Goal: Navigation & Orientation: Find specific page/section

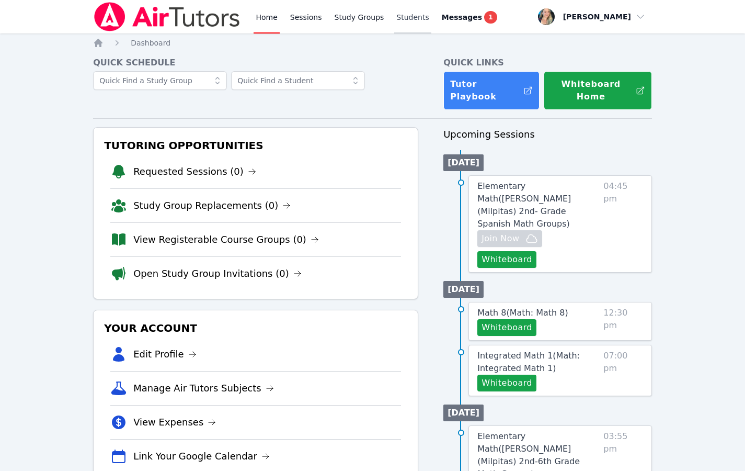
click at [414, 19] on link "Students" at bounding box center [412, 16] width 37 height 33
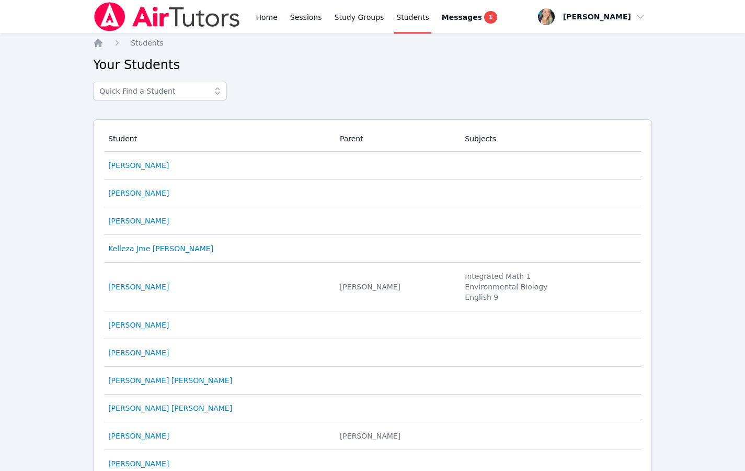
scroll to position [3, 0]
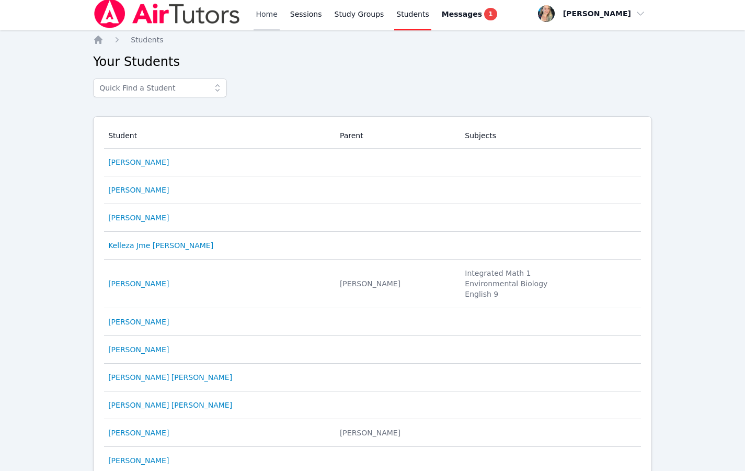
click at [267, 13] on link "Home" at bounding box center [267, 13] width 26 height 33
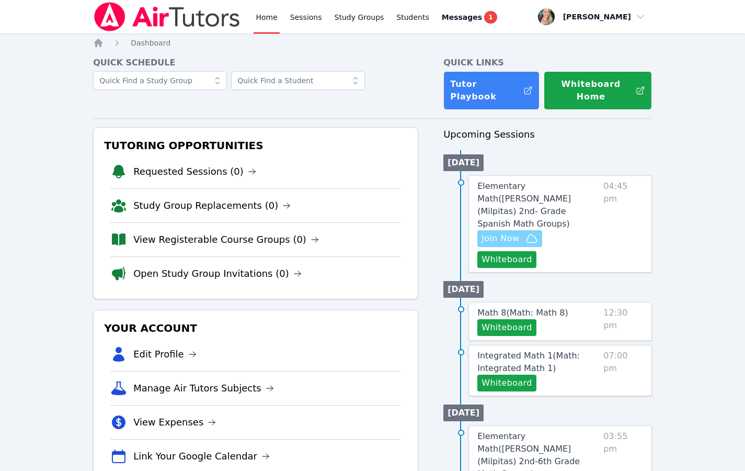
click at [512, 232] on span "Join Now" at bounding box center [501, 238] width 38 height 13
